Goal: Information Seeking & Learning: Find specific fact

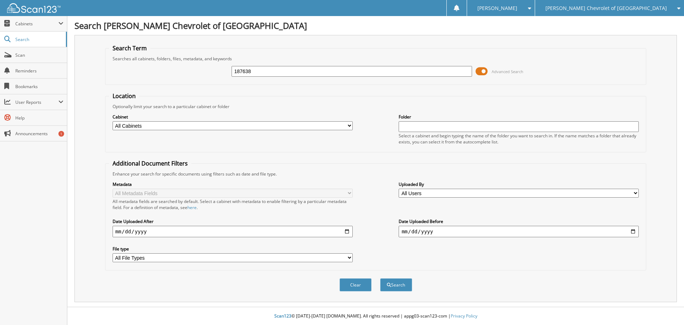
type input "187638"
click at [380, 278] on button "Search" at bounding box center [396, 284] width 32 height 13
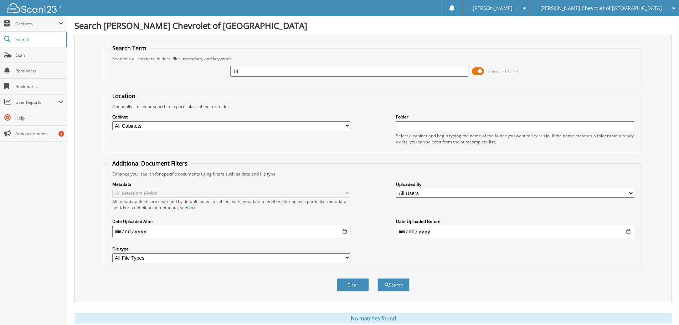
type input "1"
type input "487638"
click at [377, 278] on button "Search" at bounding box center [393, 284] width 32 height 13
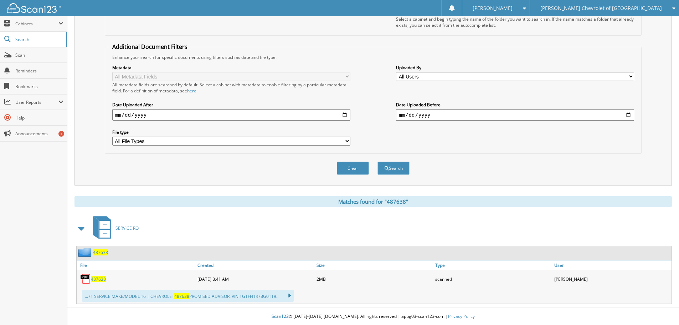
scroll to position [117, 0]
click at [103, 278] on span "487638" at bounding box center [98, 278] width 15 height 6
